Goal: Entertainment & Leisure: Consume media (video, audio)

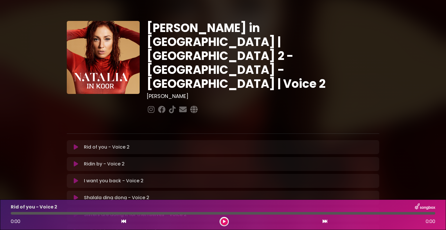
click at [72, 144] on button at bounding box center [75, 147] width 11 height 6
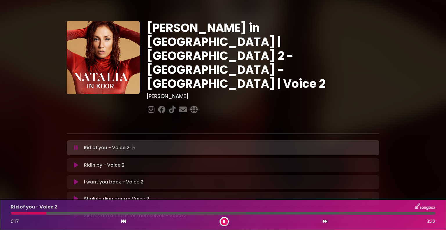
click at [10, 212] on div at bounding box center [223, 213] width 432 height 3
click at [11, 212] on div at bounding box center [29, 213] width 37 height 3
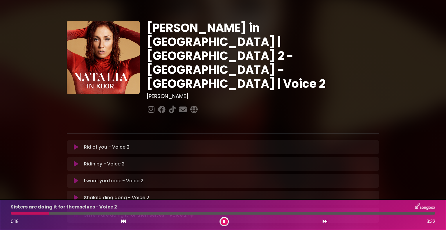
click at [223, 224] on button at bounding box center [224, 221] width 7 height 7
click at [13, 213] on div at bounding box center [30, 213] width 39 height 3
click at [225, 219] on button at bounding box center [224, 221] width 7 height 7
click at [221, 218] on div at bounding box center [224, 221] width 9 height 9
click at [224, 219] on button at bounding box center [224, 221] width 7 height 7
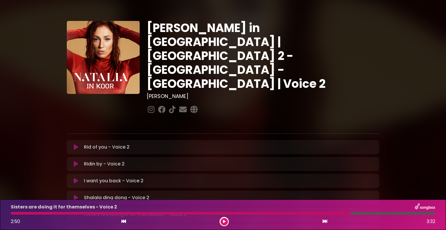
click at [323, 211] on div "Sisters are doing it for themselves - Voice 2 2:50 3:32" at bounding box center [223, 214] width 432 height 23
click at [317, 214] on div at bounding box center [181, 213] width 340 height 3
click at [224, 221] on icon at bounding box center [224, 221] width 3 height 3
click at [224, 221] on icon at bounding box center [224, 221] width 2 height 3
click at [329, 214] on div at bounding box center [180, 213] width 338 height 3
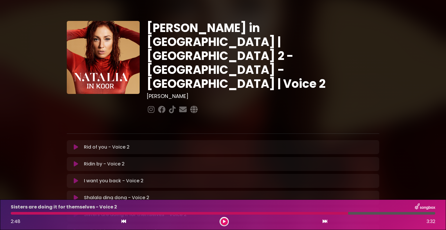
click at [226, 221] on button at bounding box center [224, 221] width 7 height 7
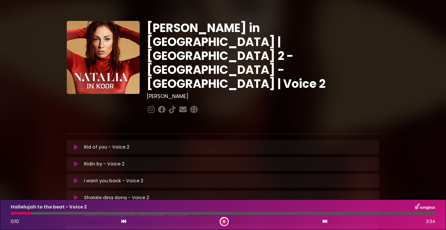
click at [223, 222] on button at bounding box center [224, 221] width 7 height 7
click at [346, 157] on div "Ridin by - Voice 2 Loading Track... Name" at bounding box center [223, 164] width 313 height 14
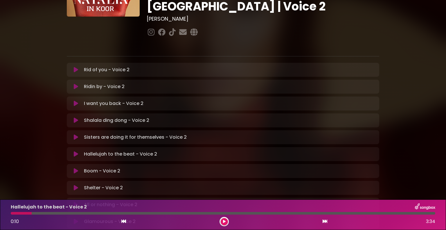
scroll to position [81, 0]
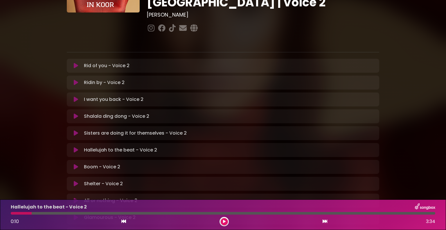
click at [74, 147] on icon at bounding box center [76, 150] width 4 height 6
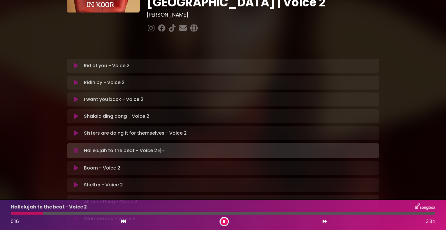
click at [12, 212] on div at bounding box center [27, 213] width 33 height 3
click at [206, 212] on div at bounding box center [143, 213] width 264 height 3
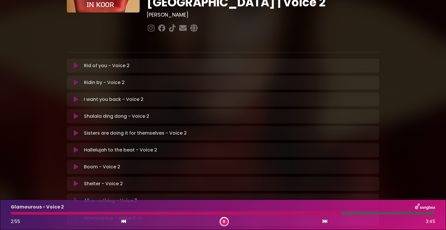
click at [226, 225] on div at bounding box center [224, 221] width 9 height 9
click at [224, 221] on icon at bounding box center [224, 221] width 2 height 3
click at [300, 214] on div at bounding box center [177, 213] width 333 height 3
click at [294, 212] on div at bounding box center [177, 213] width 333 height 3
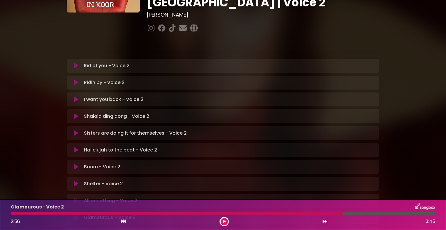
click at [307, 212] on div at bounding box center [177, 213] width 333 height 3
click at [223, 219] on button at bounding box center [224, 221] width 7 height 7
click at [293, 210] on div "Glamourous - Voice 2" at bounding box center [223, 207] width 432 height 8
click at [293, 211] on div "Glamourous - Voice 2 2:44 3:45" at bounding box center [223, 214] width 432 height 23
click at [293, 212] on div at bounding box center [166, 213] width 311 height 3
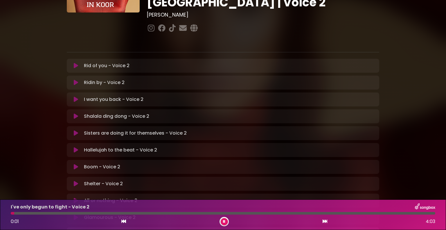
drag, startPoint x: 443, startPoint y: 110, endPoint x: 425, endPoint y: 160, distance: 52.8
click at [425, 160] on div "[PERSON_NAME] in [GEOGRAPHIC_DATA] | [GEOGRAPHIC_DATA] 2 - [GEOGRAPHIC_DATA] - …" at bounding box center [223, 98] width 446 height 344
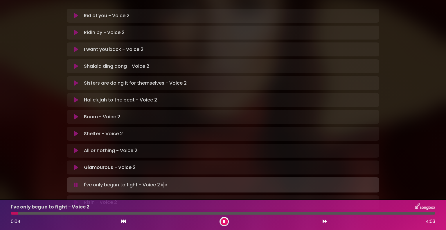
scroll to position [140, 0]
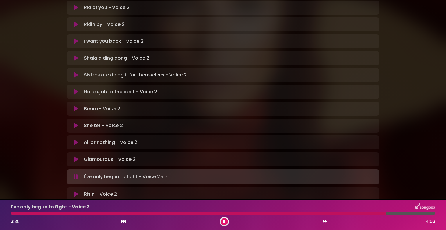
click at [306, 212] on div "I've only begun to fight - Voice 2 3:35 4:03" at bounding box center [223, 214] width 432 height 23
click at [222, 222] on button at bounding box center [224, 221] width 7 height 7
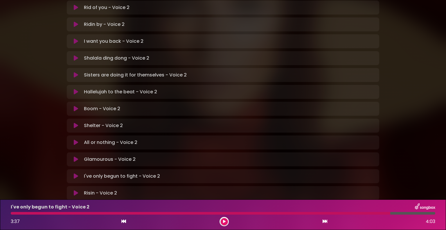
click at [222, 222] on button at bounding box center [224, 221] width 7 height 7
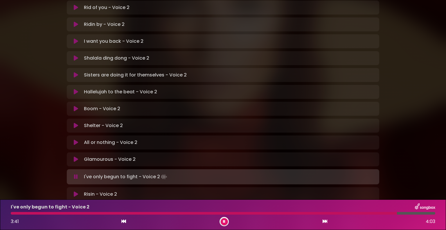
click at [292, 213] on div at bounding box center [204, 213] width 387 height 3
click at [269, 210] on div "I've only begun to fight - Voice 2" at bounding box center [223, 207] width 432 height 8
click at [269, 212] on div at bounding box center [215, 213] width 408 height 3
click at [313, 212] on div at bounding box center [223, 213] width 425 height 3
click at [323, 212] on div at bounding box center [223, 213] width 425 height 3
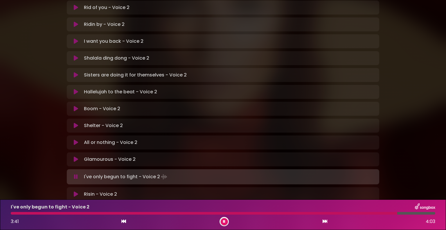
click at [224, 220] on icon at bounding box center [224, 221] width 2 height 3
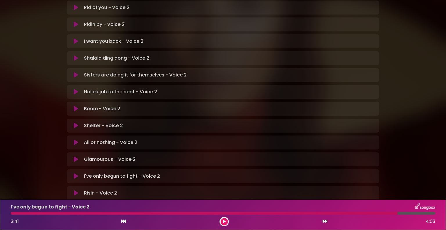
click at [74, 190] on icon at bounding box center [76, 193] width 4 height 6
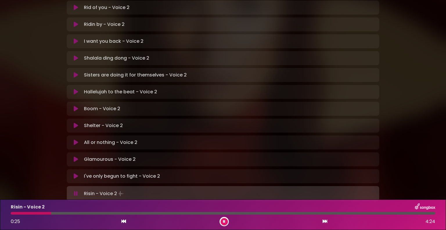
click at [223, 221] on button at bounding box center [224, 221] width 7 height 7
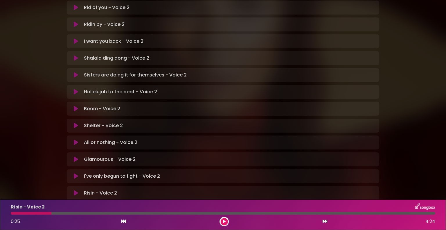
click at [20, 212] on div at bounding box center [31, 213] width 41 height 3
click at [222, 220] on button at bounding box center [224, 221] width 7 height 7
